Goal: Task Accomplishment & Management: Manage account settings

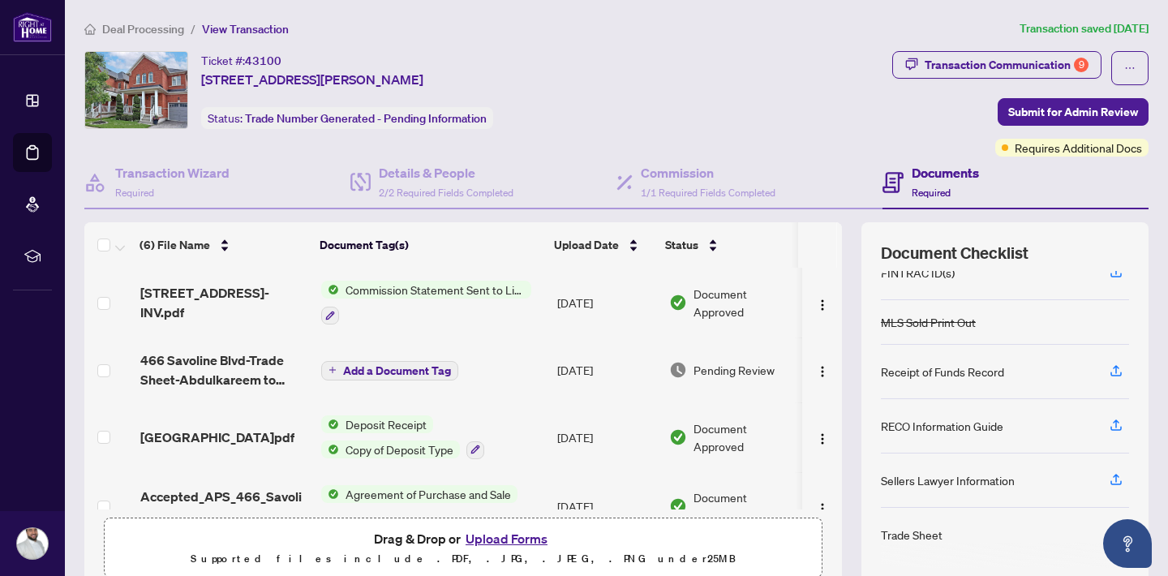
scroll to position [32, 0]
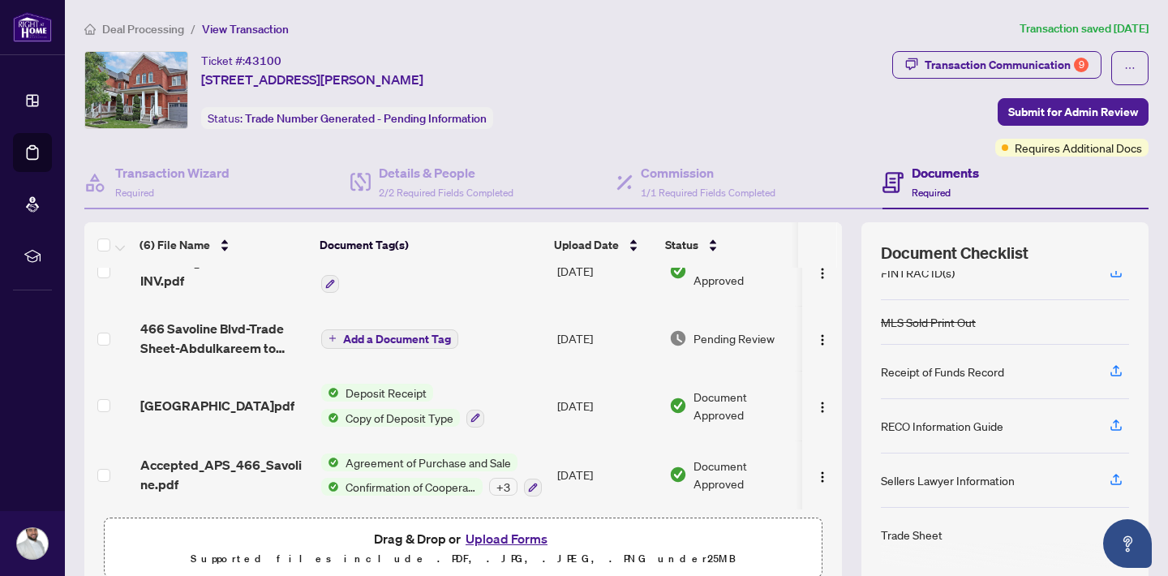
click at [491, 536] on button "Upload Forms" at bounding box center [507, 538] width 92 height 21
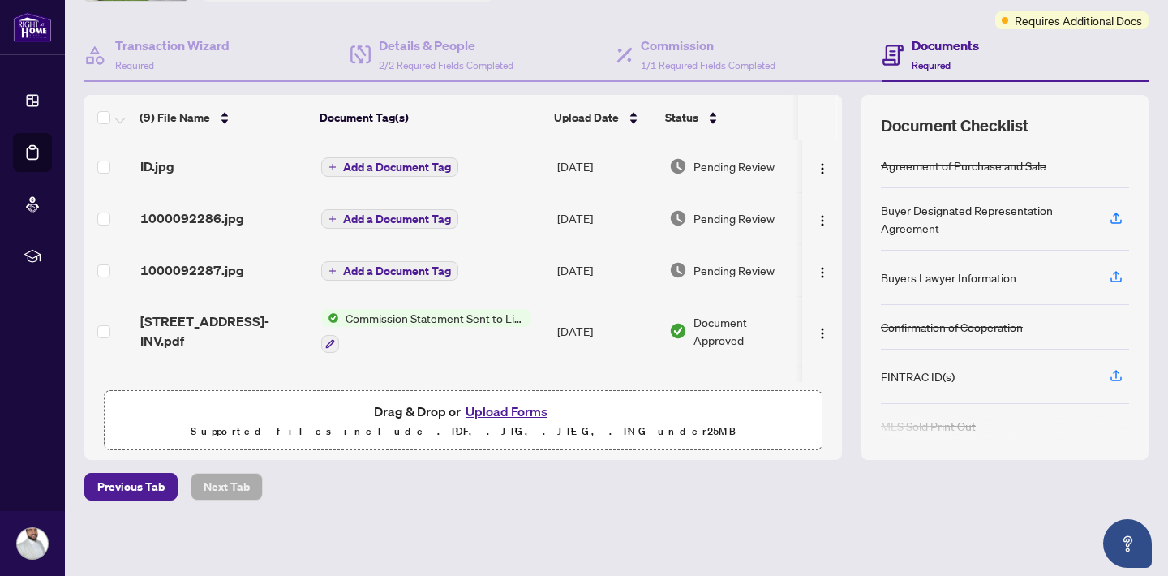
scroll to position [0, 0]
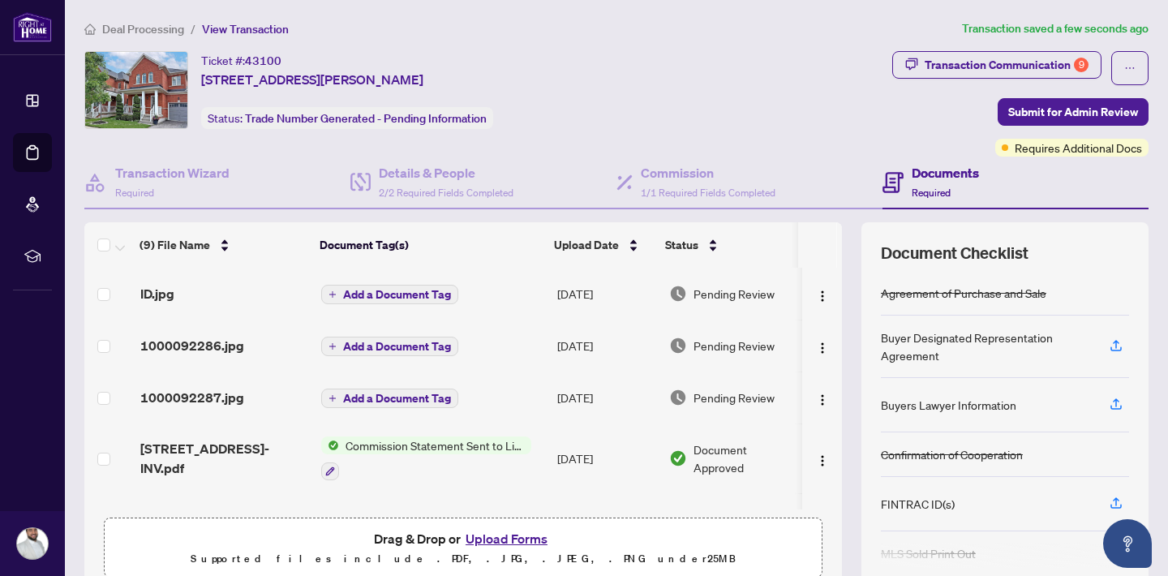
click at [374, 297] on span "Add a Document Tag" at bounding box center [397, 294] width 108 height 11
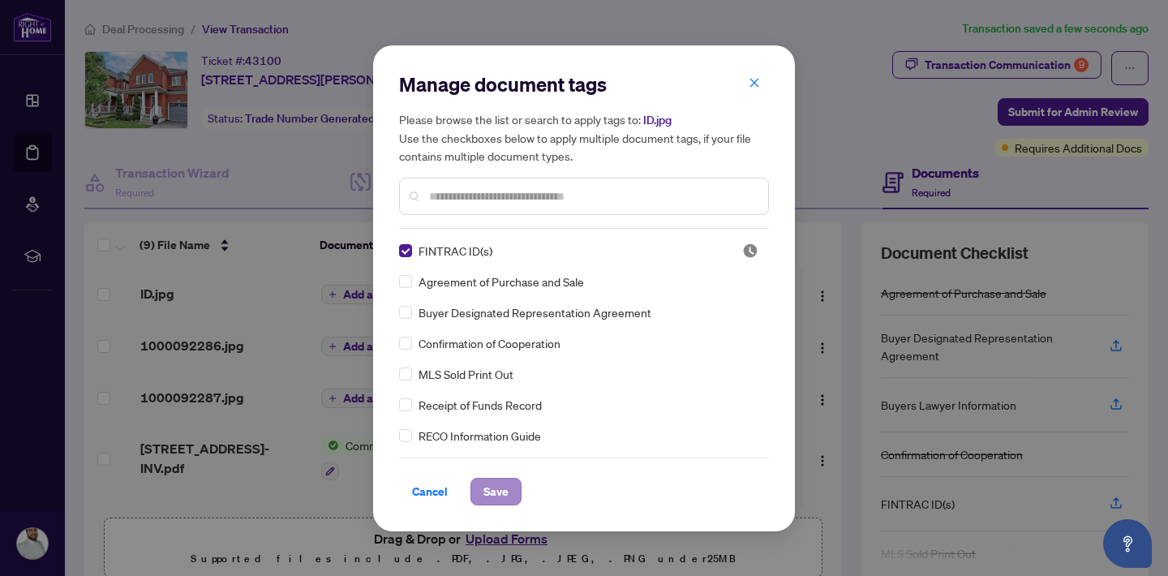
click at [487, 484] on span "Save" at bounding box center [495, 492] width 25 height 26
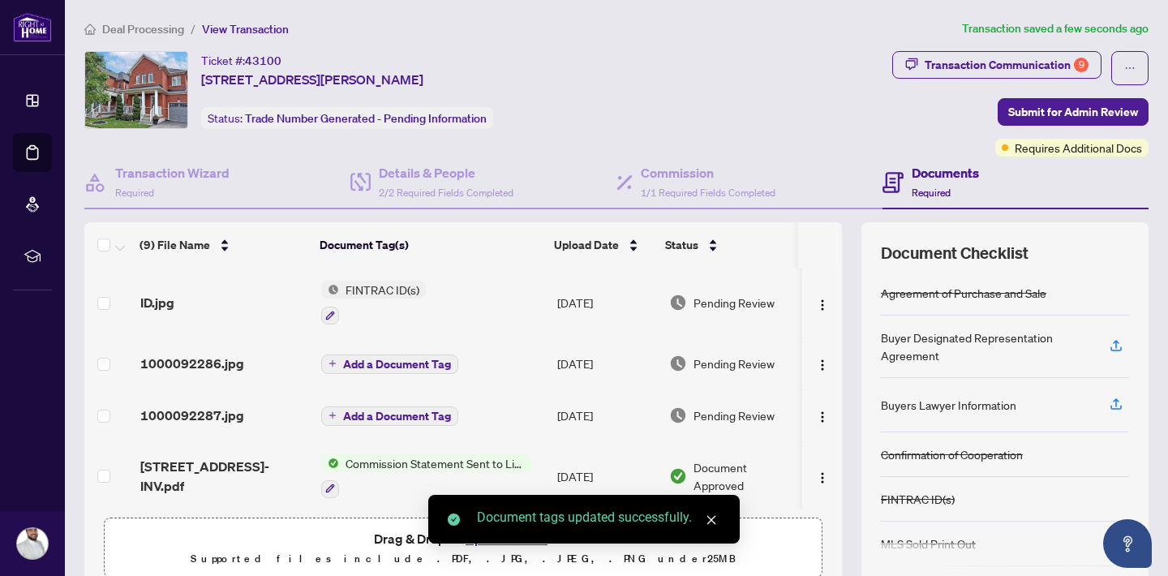
click at [377, 364] on span "Add a Document Tag" at bounding box center [397, 363] width 108 height 11
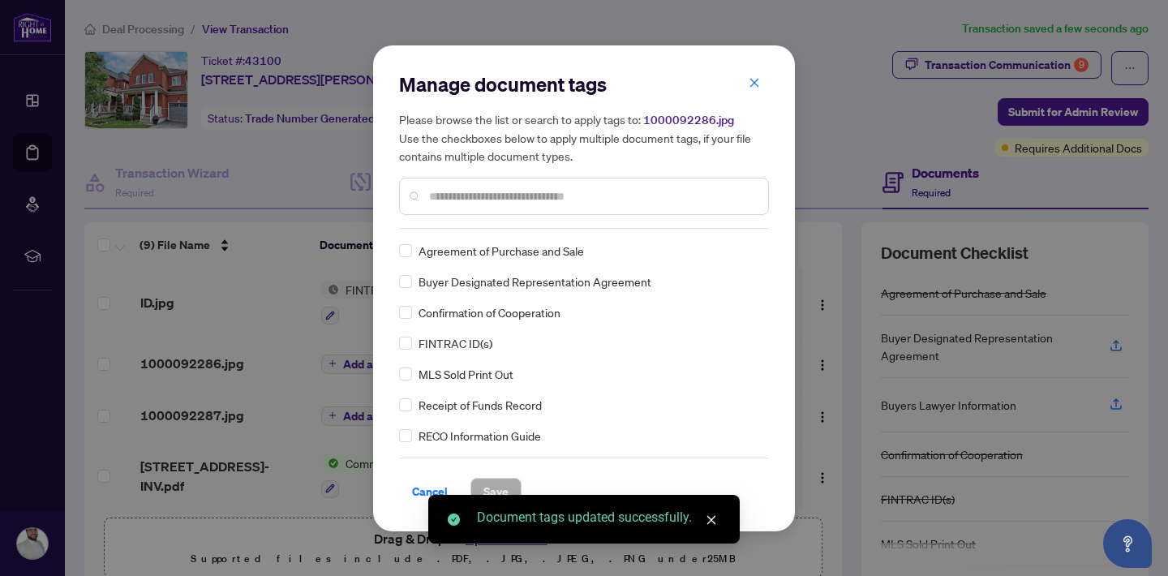
click at [470, 222] on div "Manage document tags Please browse the list or search to apply tags to: 1000092…" at bounding box center [584, 149] width 370 height 157
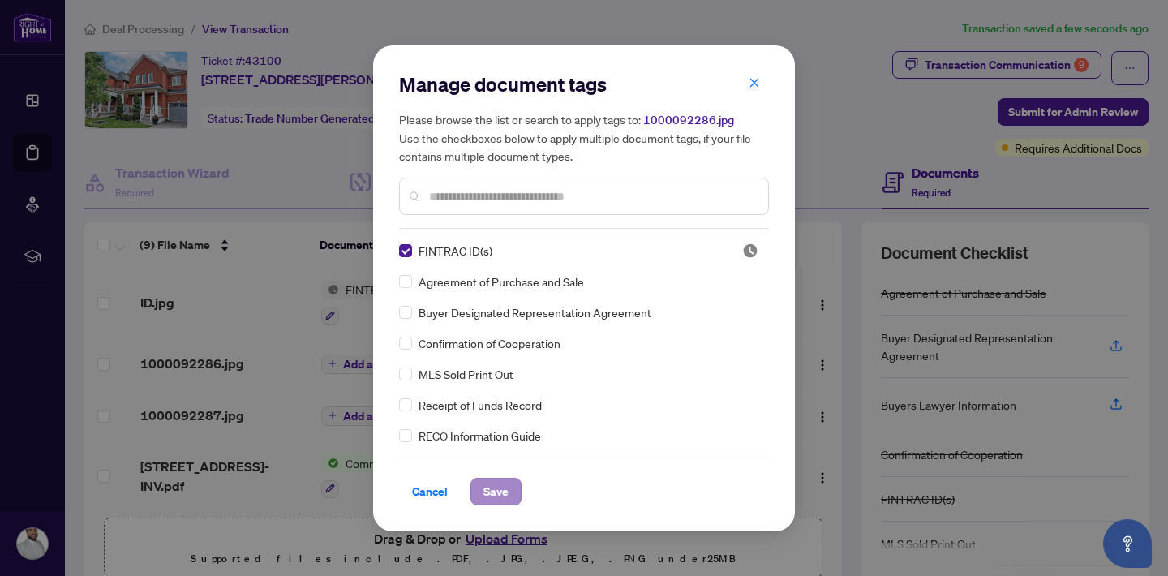
click at [490, 483] on span "Save" at bounding box center [495, 492] width 25 height 26
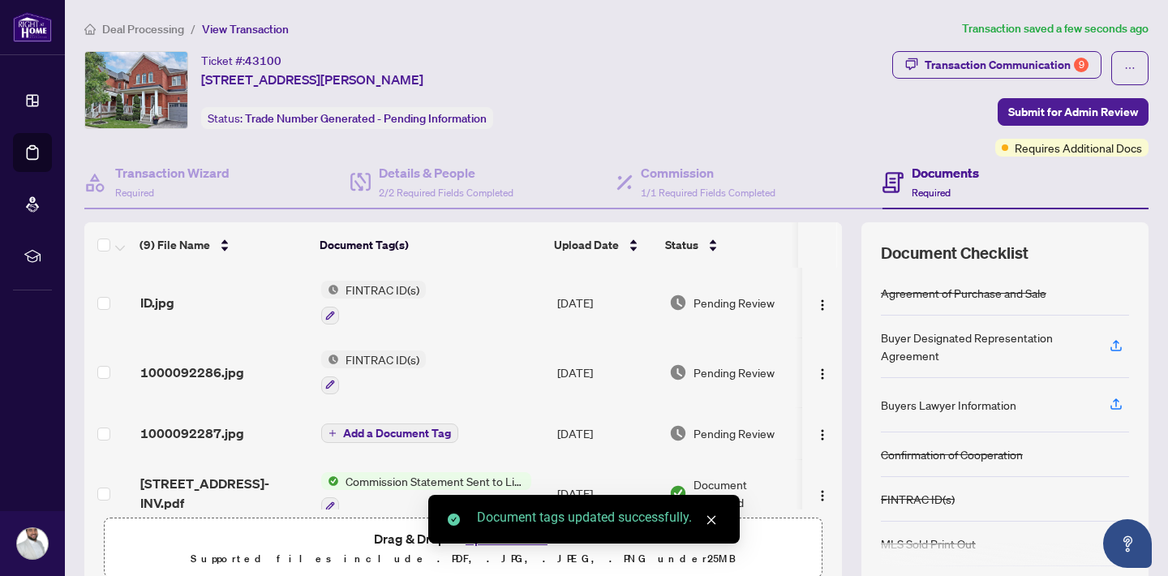
click at [373, 445] on td "Add a Document Tag" at bounding box center [433, 433] width 237 height 52
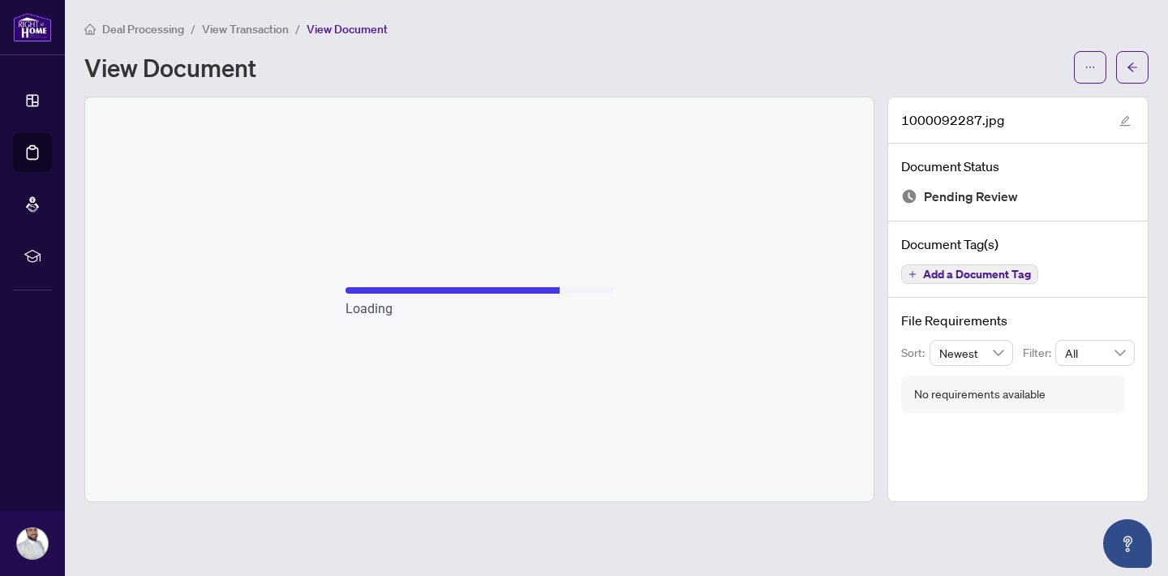
click at [233, 26] on span "View Transaction" at bounding box center [245, 29] width 87 height 15
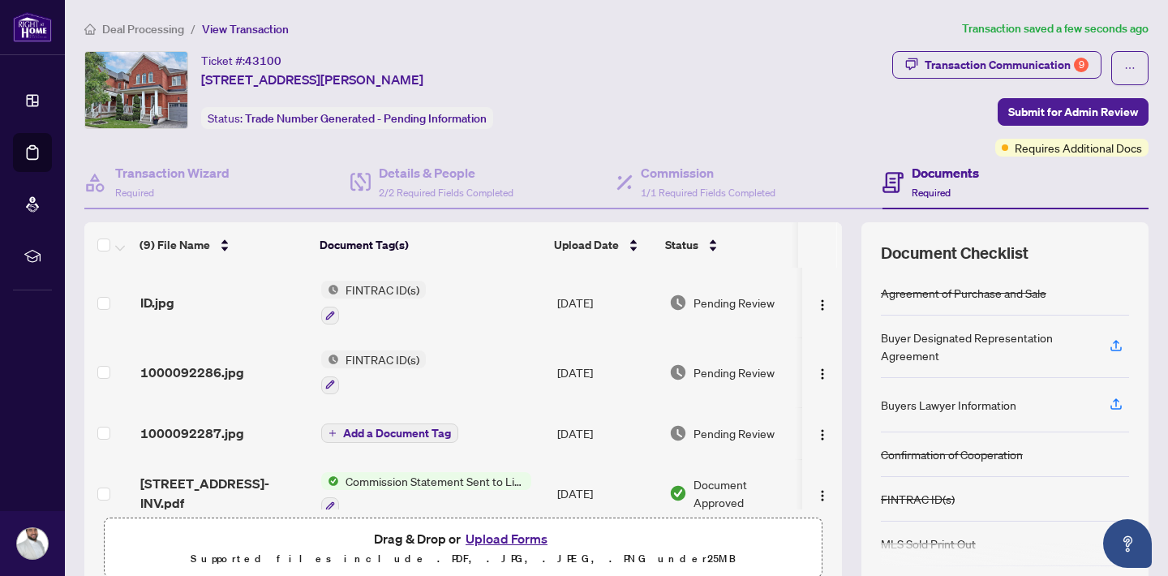
click at [352, 437] on span "Add a Document Tag" at bounding box center [397, 432] width 108 height 11
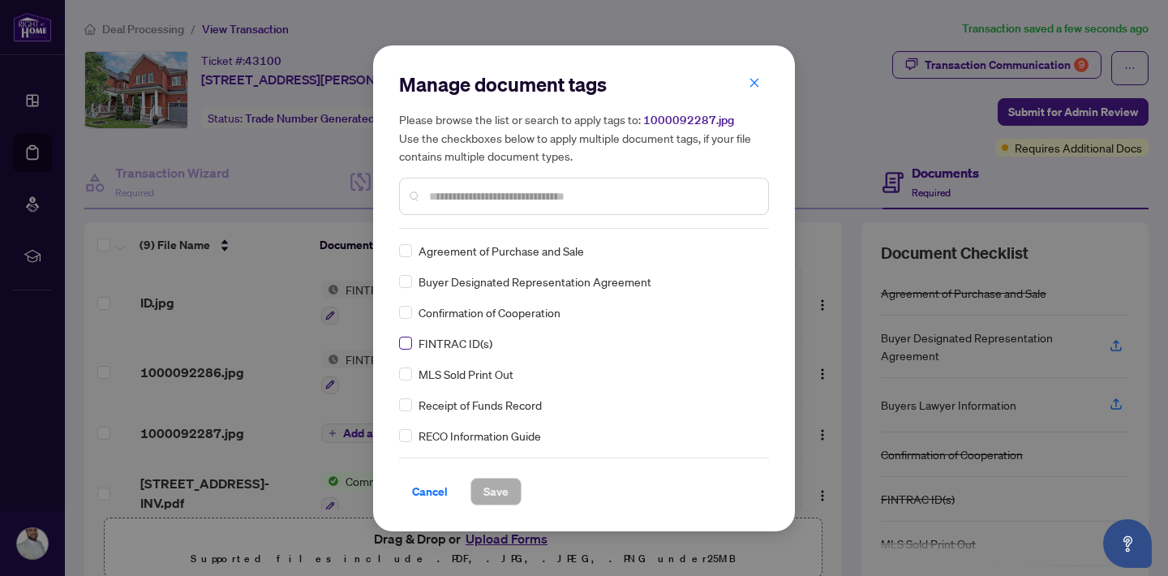
click at [410, 346] on span at bounding box center [405, 343] width 13 height 13
click at [488, 482] on span "Save" at bounding box center [495, 492] width 25 height 26
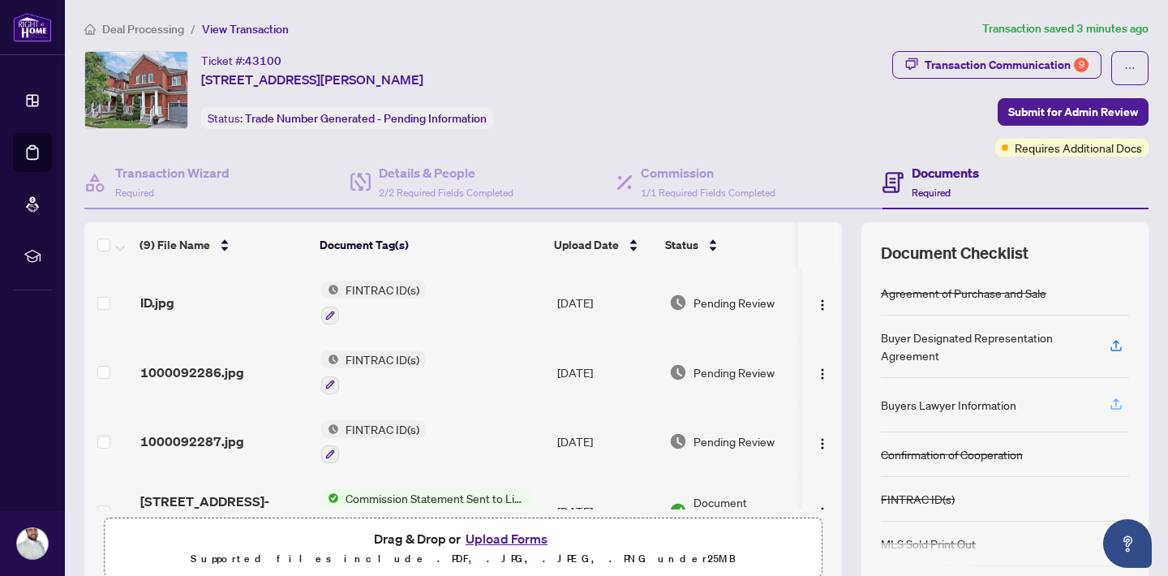
click at [1109, 403] on icon "button" at bounding box center [1116, 404] width 15 height 15
click at [1110, 409] on icon "button" at bounding box center [1115, 407] width 11 height 4
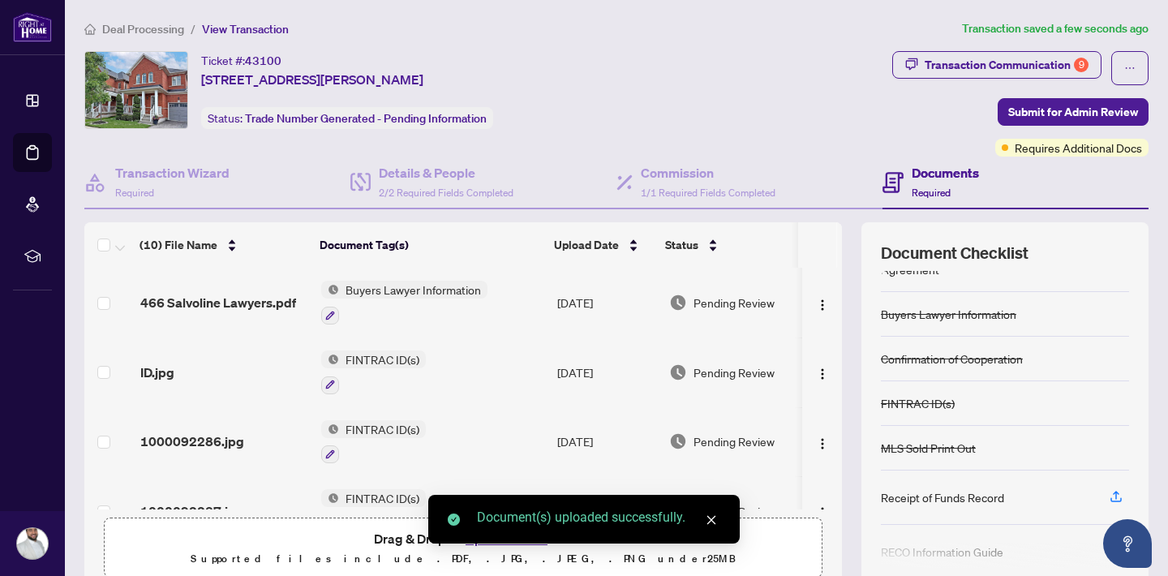
scroll to position [212, 0]
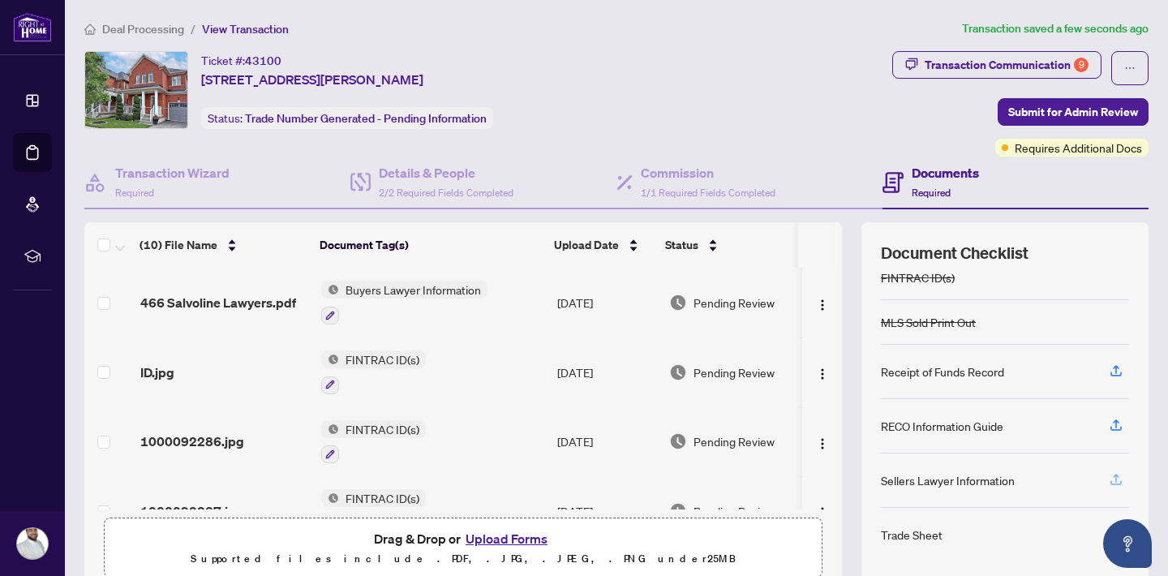
click at [1113, 481] on icon "button" at bounding box center [1116, 478] width 6 height 8
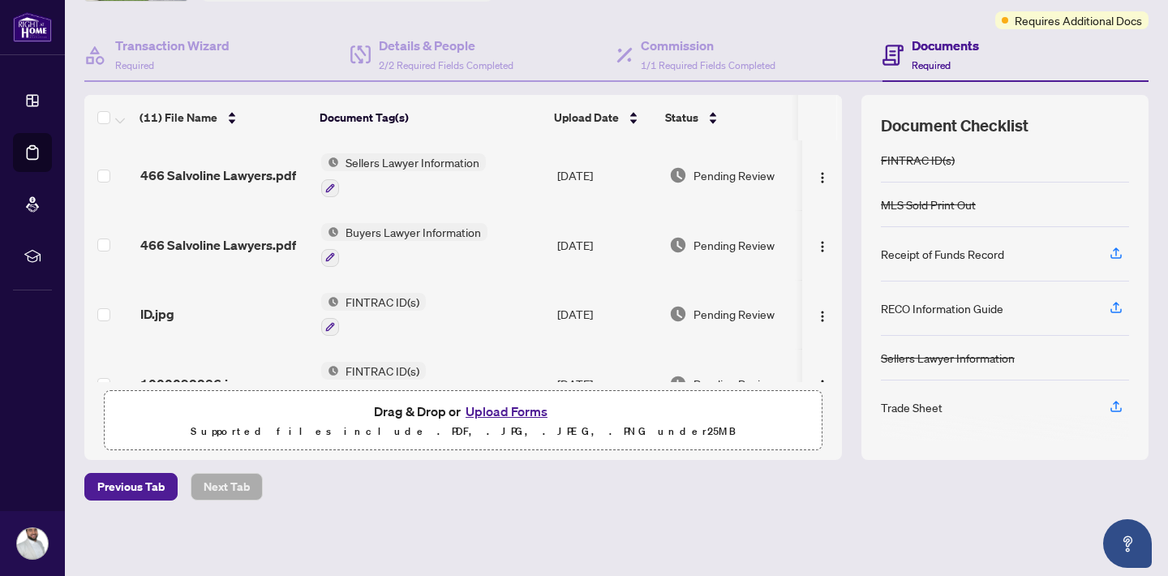
scroll to position [302, 0]
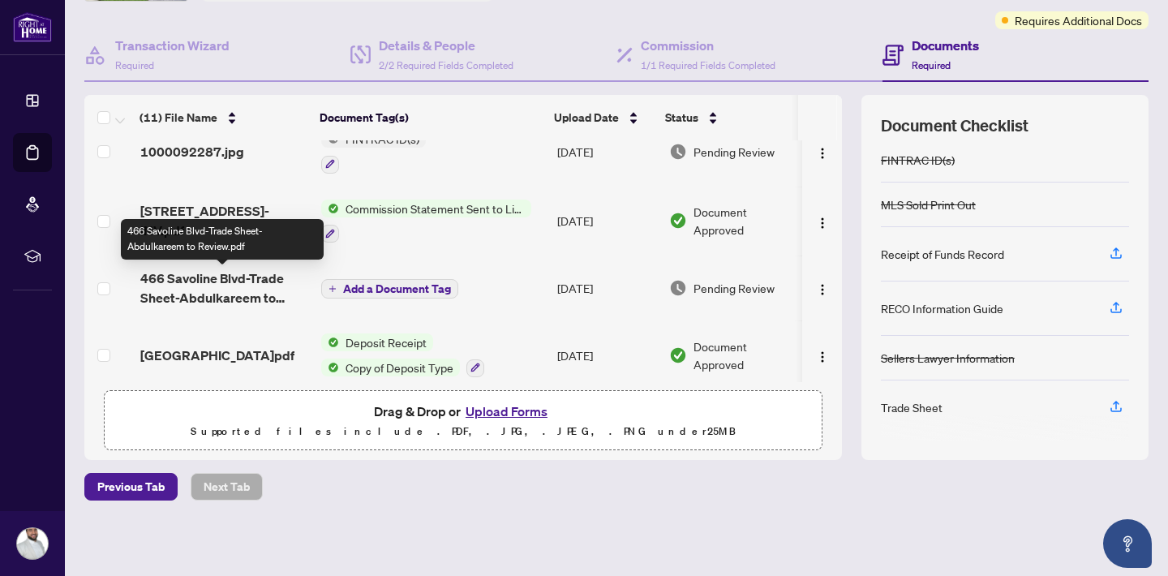
click at [242, 284] on span "466 Savoline Blvd-Trade Sheet-Abdulkareem to Review.pdf" at bounding box center [224, 287] width 168 height 39
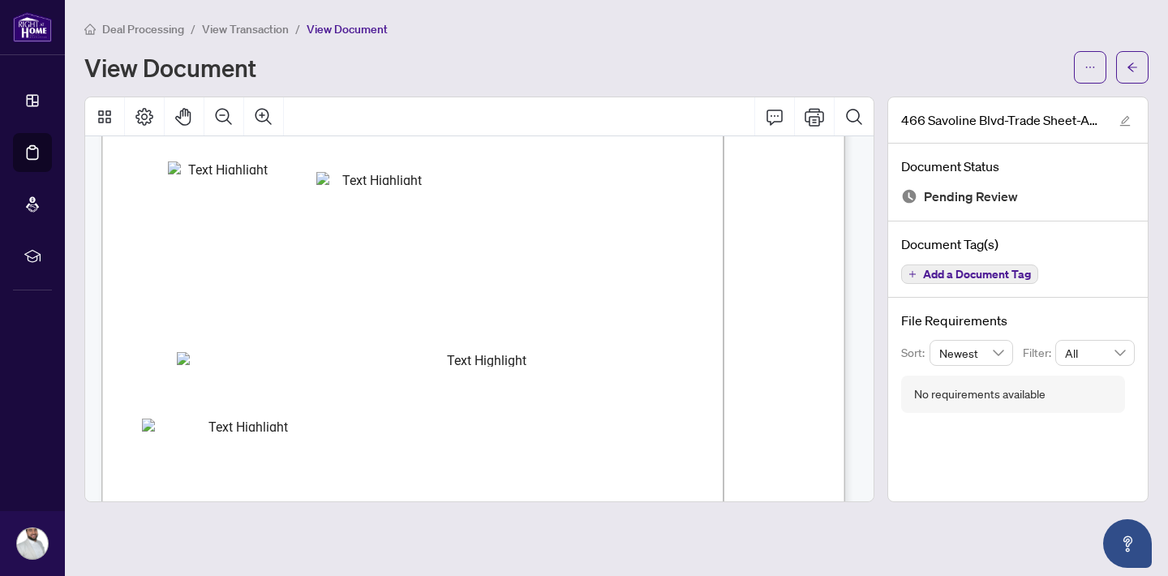
scroll to position [98, 0]
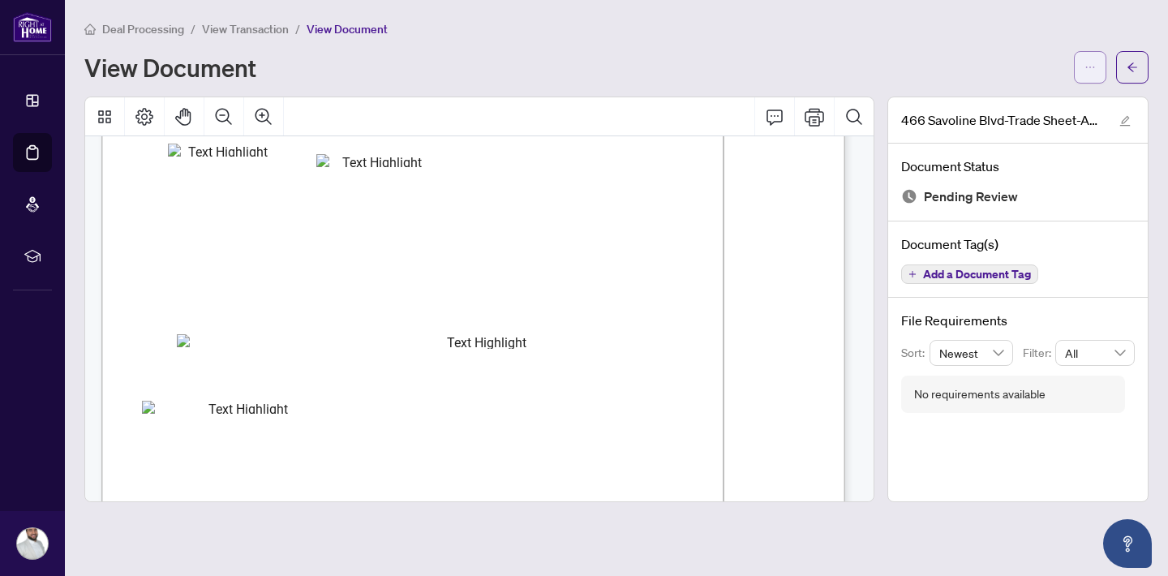
click at [1091, 70] on icon "ellipsis" at bounding box center [1089, 67] width 11 height 11
click at [1015, 105] on span "Download" at bounding box center [1031, 102] width 123 height 18
click at [262, 28] on span "View Transaction" at bounding box center [245, 29] width 87 height 15
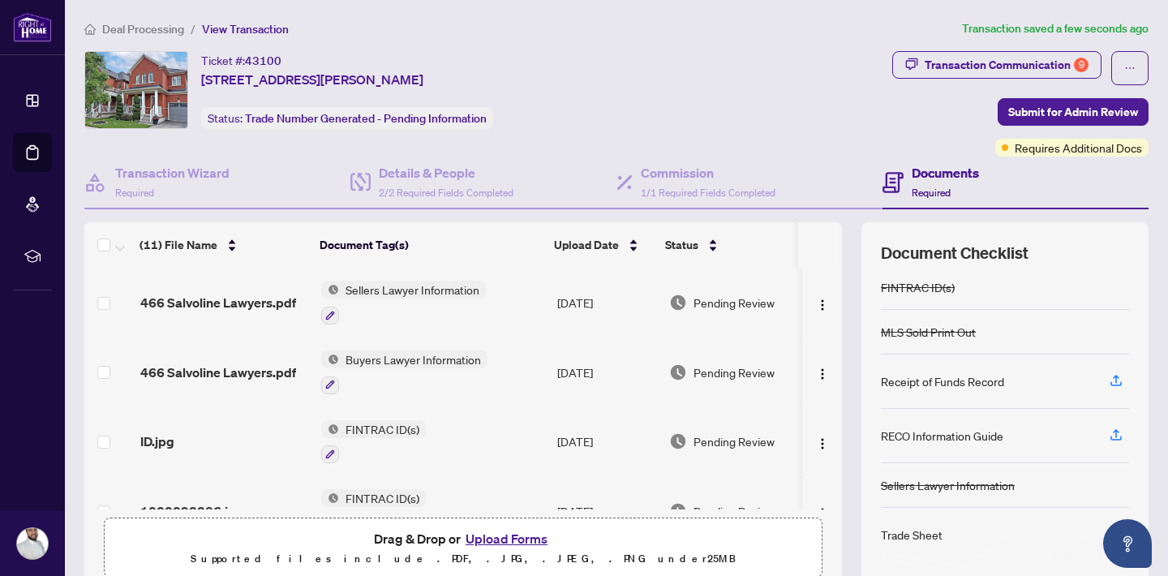
scroll to position [127, 0]
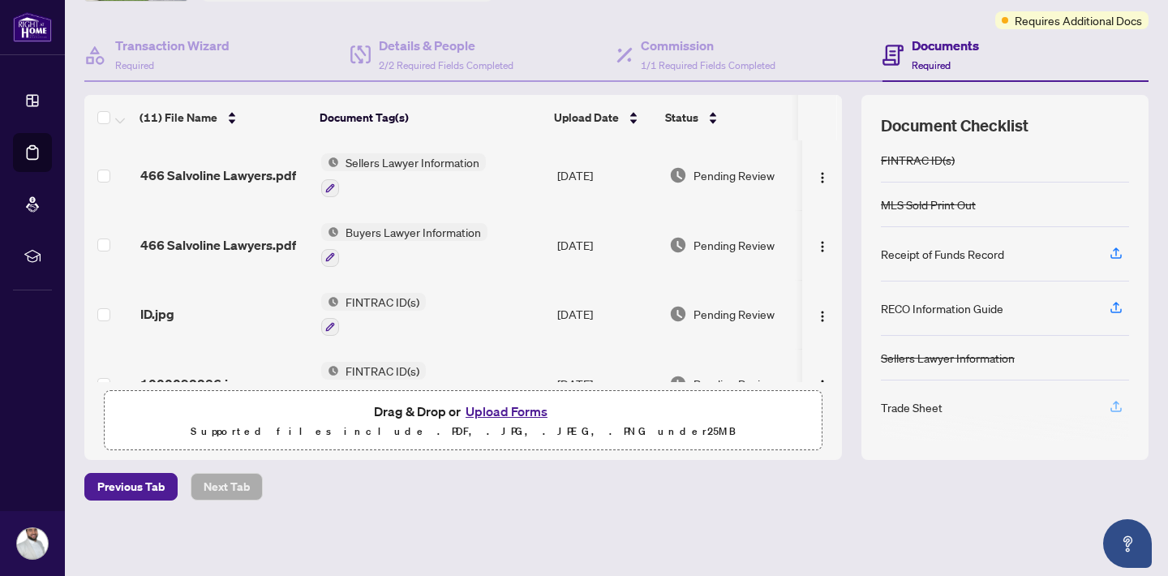
click at [1109, 409] on icon "button" at bounding box center [1116, 406] width 15 height 15
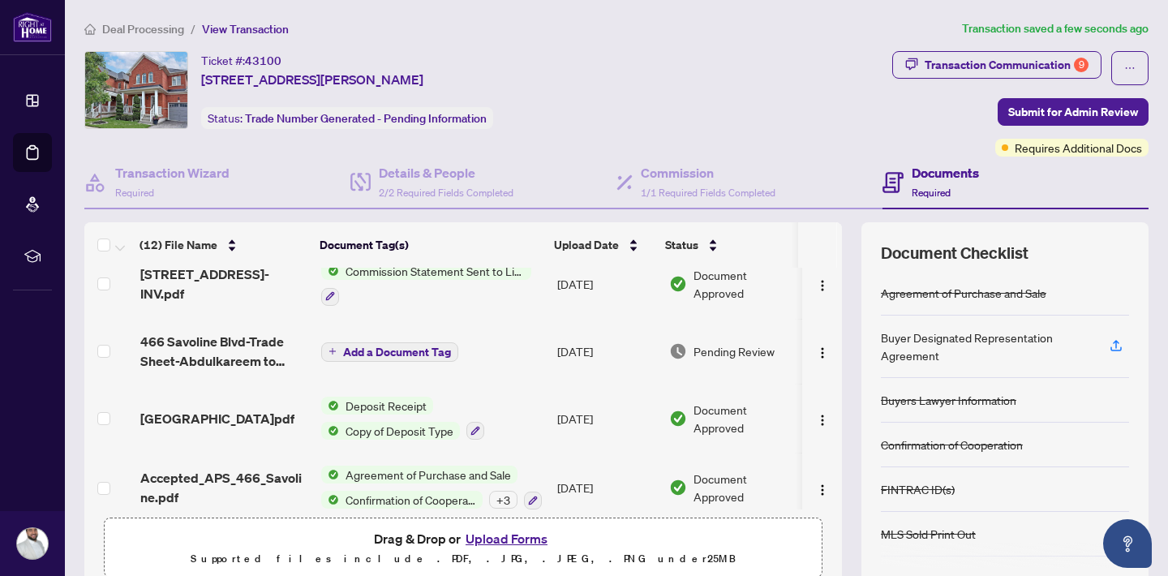
scroll to position [552, 0]
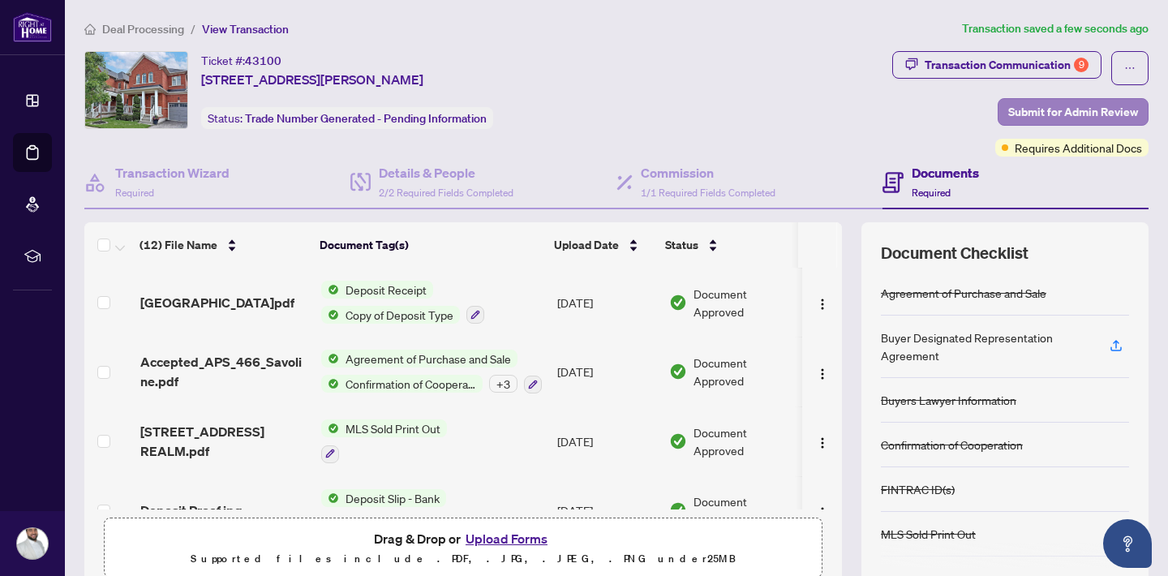
click at [1045, 108] on span "Submit for Admin Review" at bounding box center [1073, 112] width 130 height 26
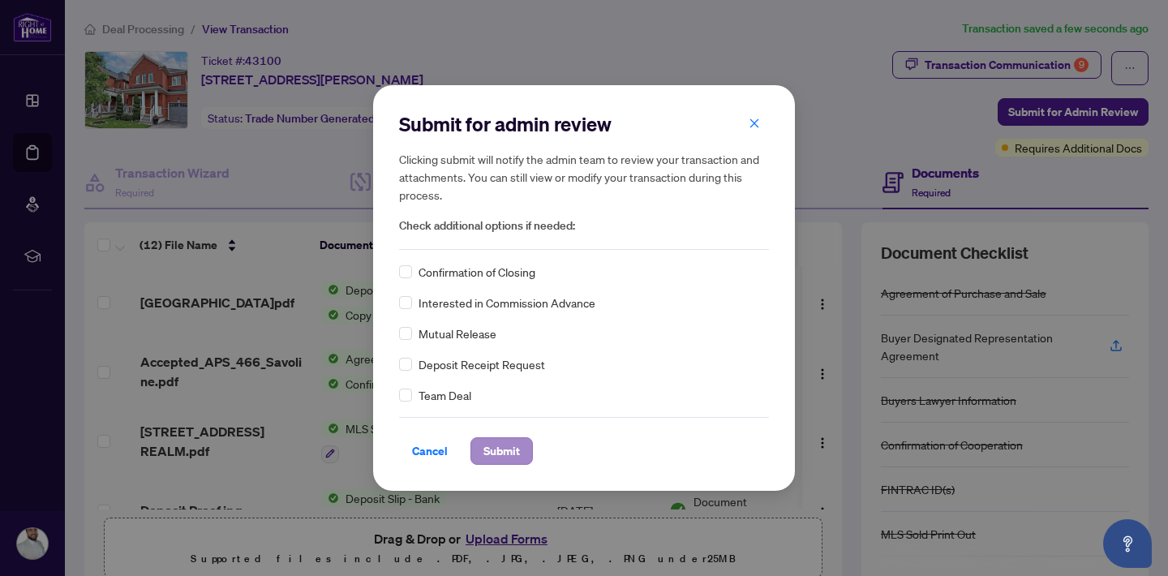
click at [517, 449] on span "Submit" at bounding box center [501, 451] width 36 height 26
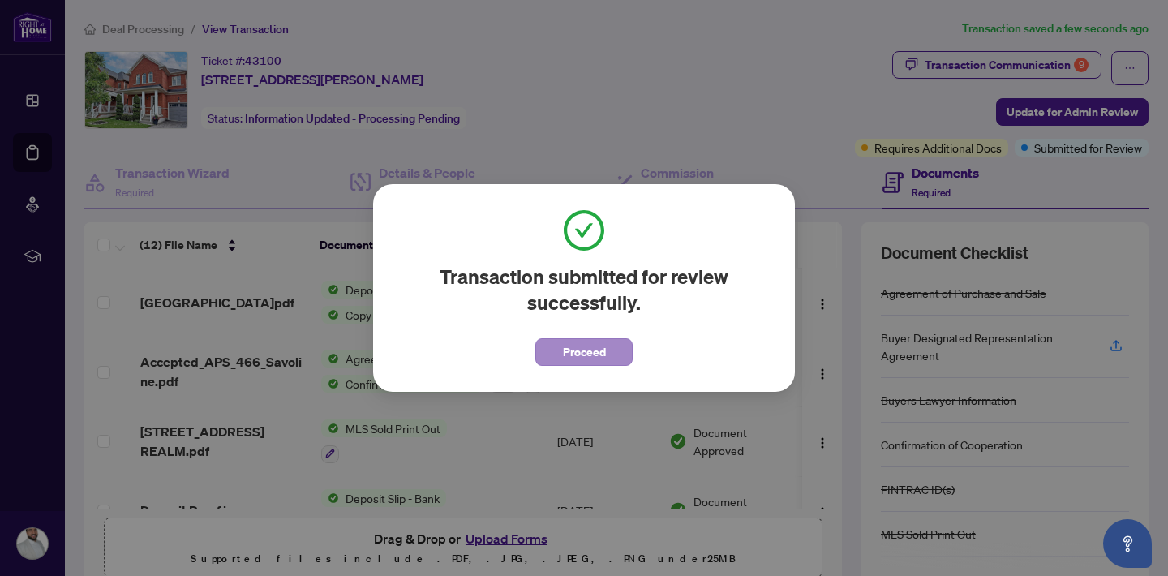
click at [591, 351] on span "Proceed" at bounding box center [584, 352] width 43 height 26
